Goal: Find specific page/section: Find specific page/section

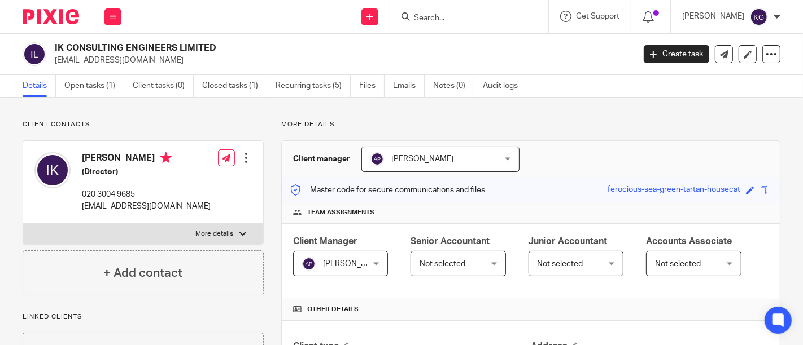
scroll to position [262, 0]
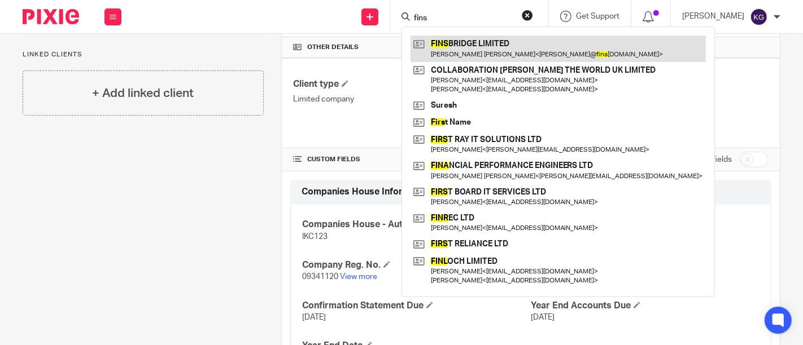
type input "fins"
click at [436, 46] on link at bounding box center [557, 49] width 295 height 26
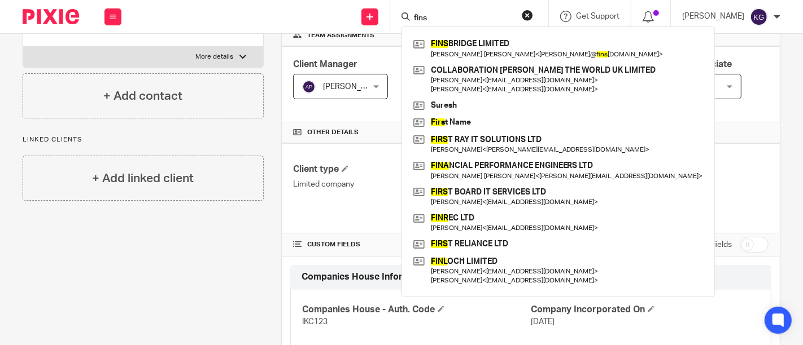
scroll to position [0, 0]
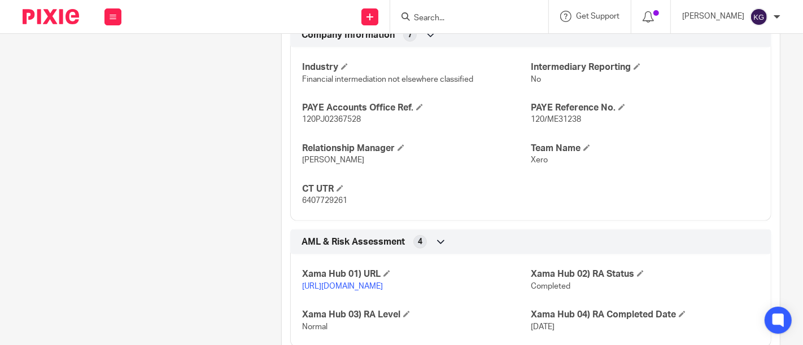
scroll to position [832, 0]
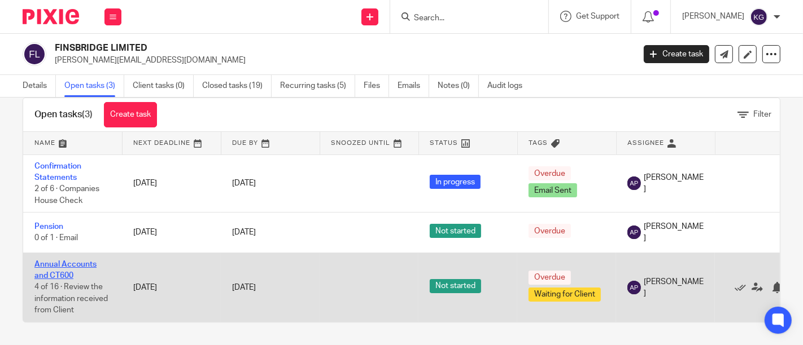
click at [44, 261] on link "Annual Accounts and CT600" at bounding box center [65, 270] width 62 height 19
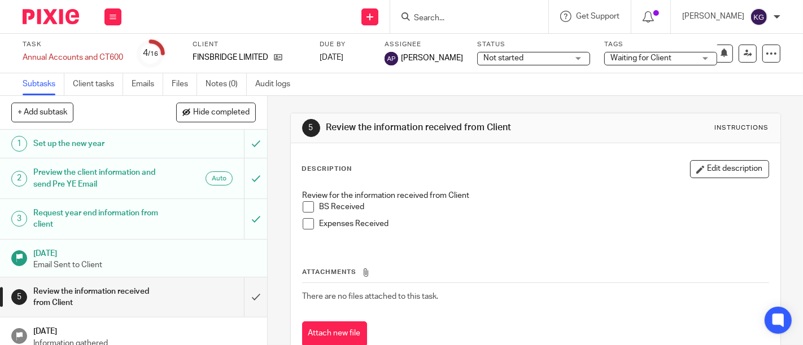
click at [67, 181] on h1 "Preview the client information and send Pre YE Email" at bounding box center [99, 178] width 133 height 29
